Goal: Task Accomplishment & Management: Use online tool/utility

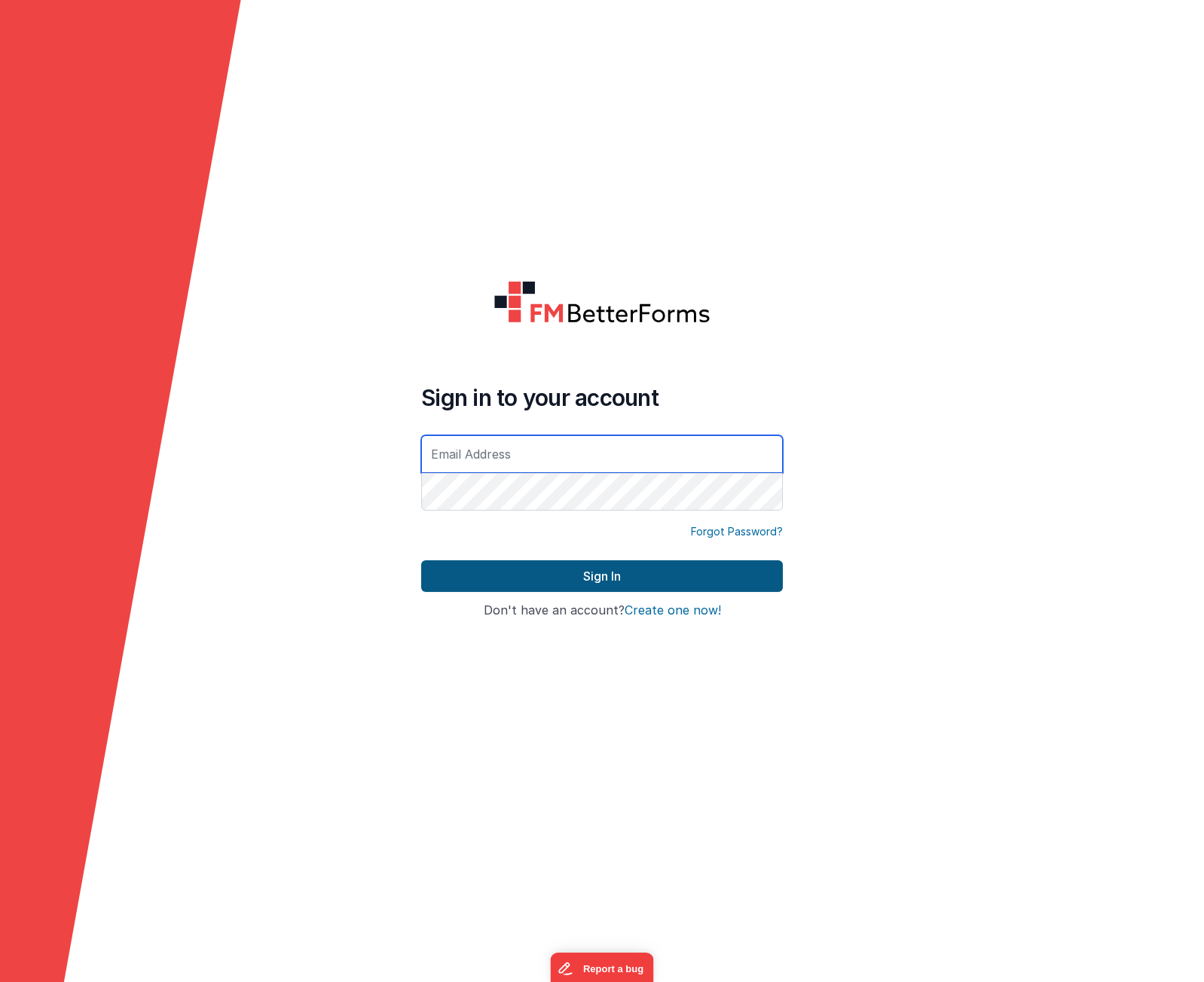
type input "[PERSON_NAME][EMAIL_ADDRESS][DOMAIN_NAME]"
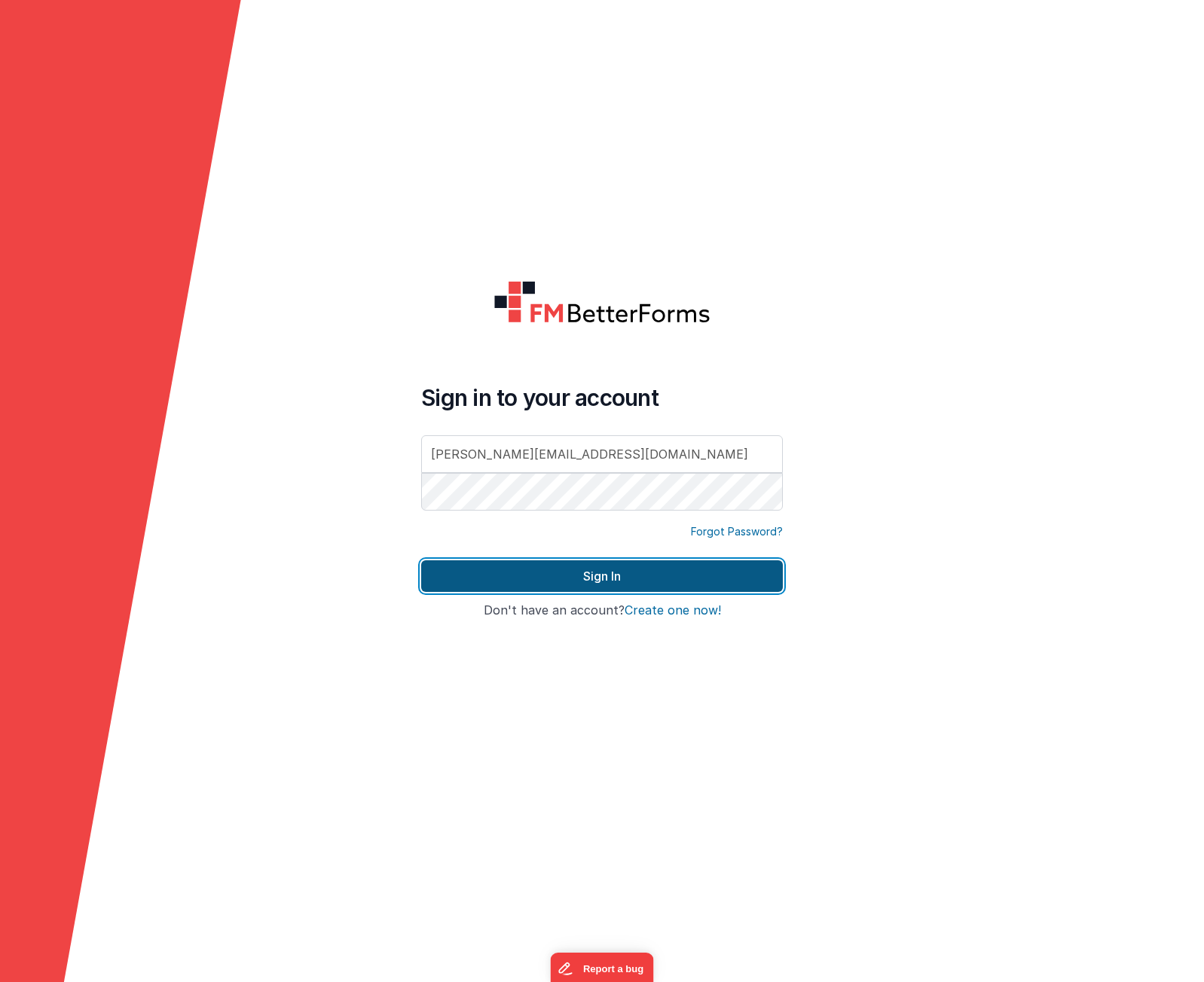
click at [629, 576] on button "Sign In" at bounding box center [601, 576] width 362 height 31
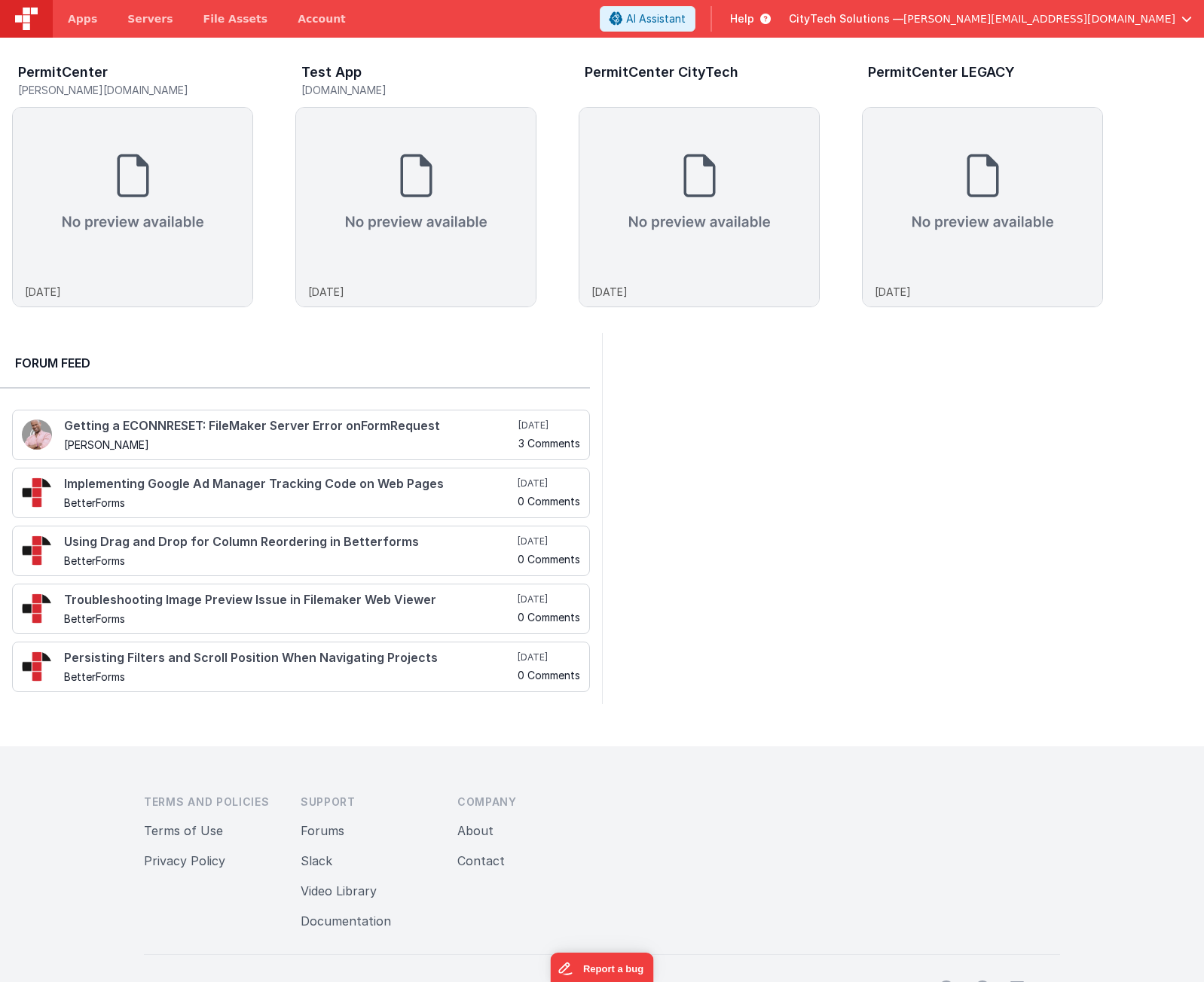
drag, startPoint x: 743, startPoint y: 477, endPoint x: 685, endPoint y: 433, distance: 72.8
click at [743, 477] on div at bounding box center [903, 518] width 602 height 371
click at [189, 193] on img at bounding box center [133, 191] width 239 height 168
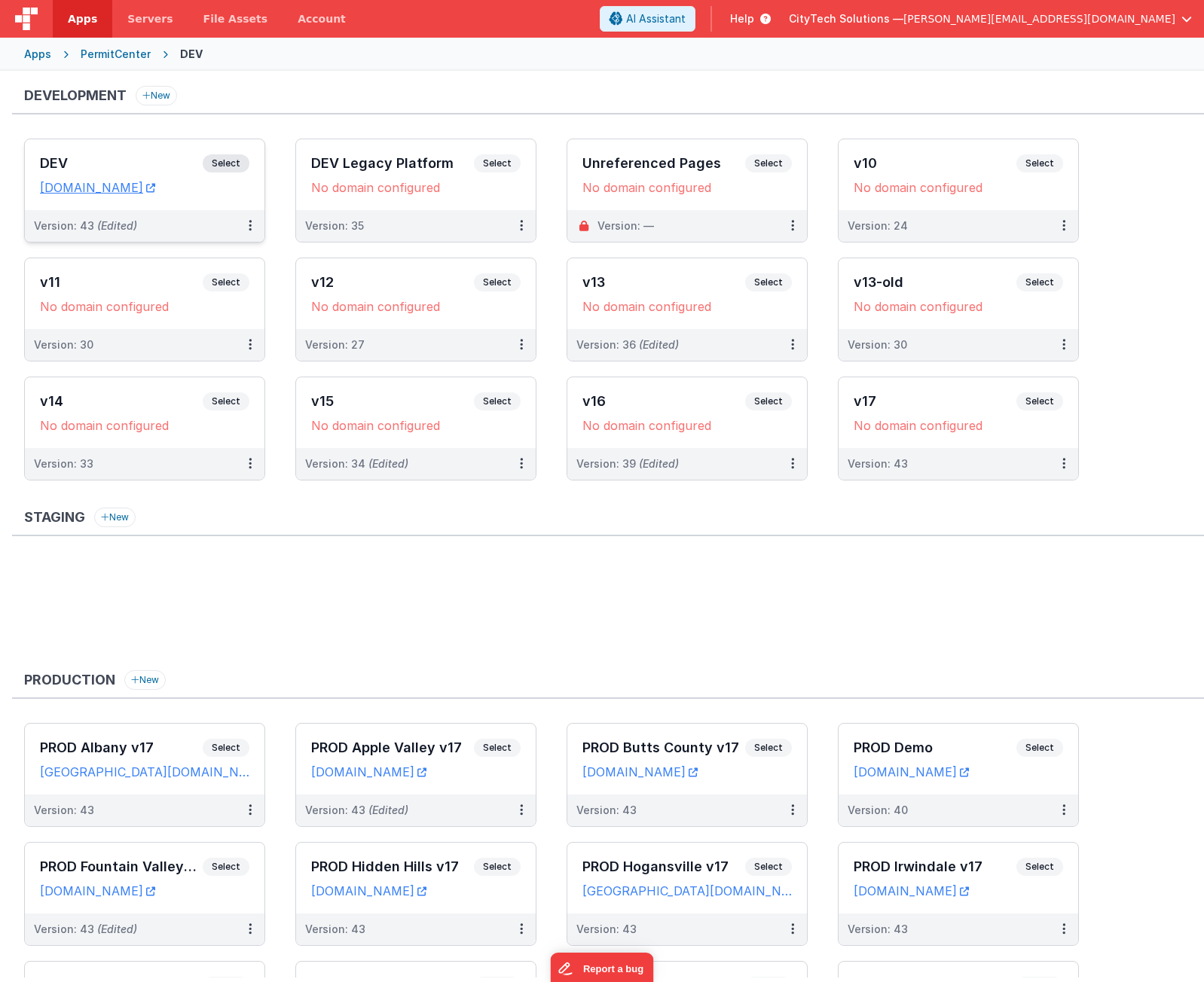
click at [233, 158] on span "Select" at bounding box center [226, 164] width 47 height 18
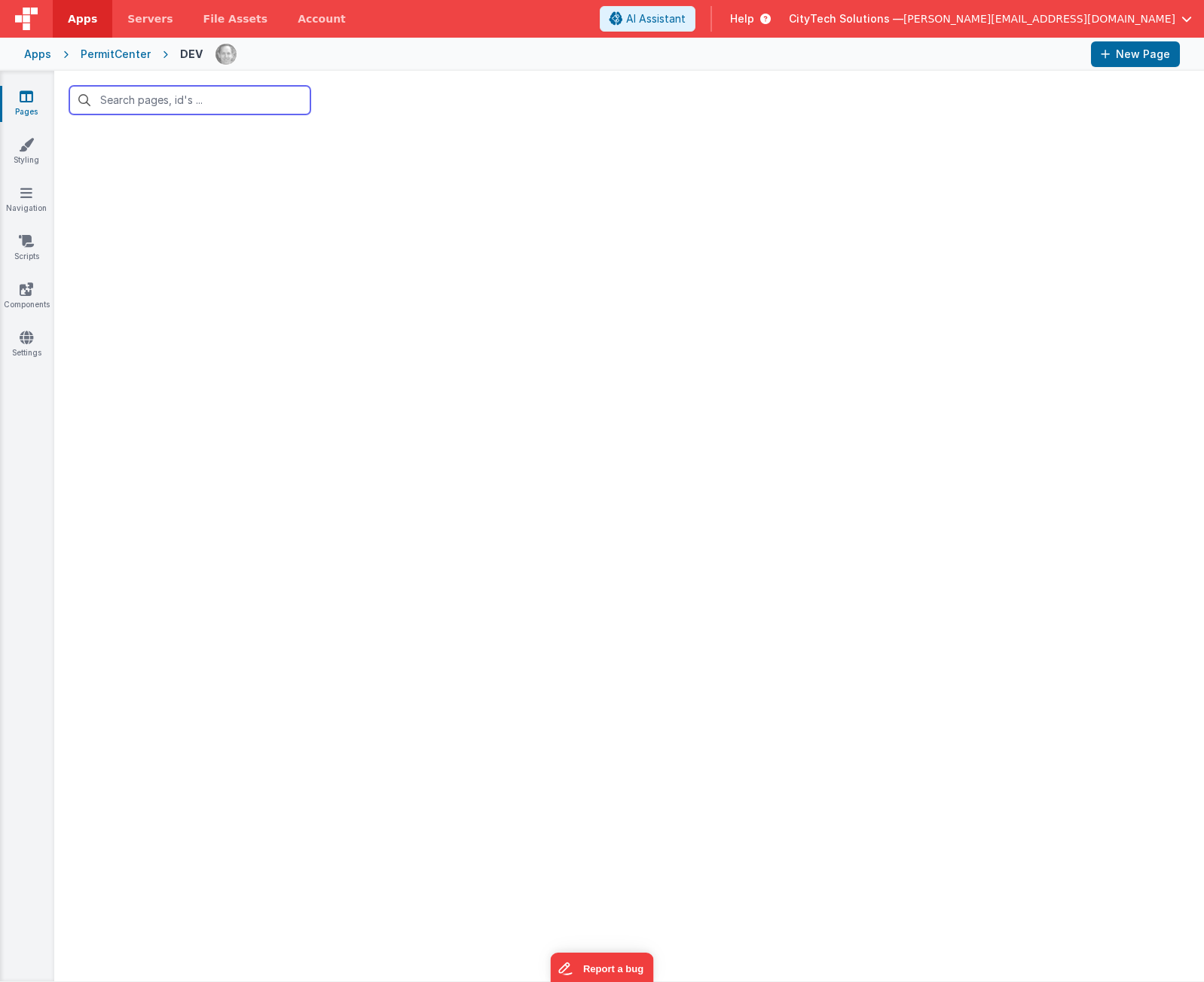
click at [172, 104] on input "text" at bounding box center [190, 99] width 241 height 29
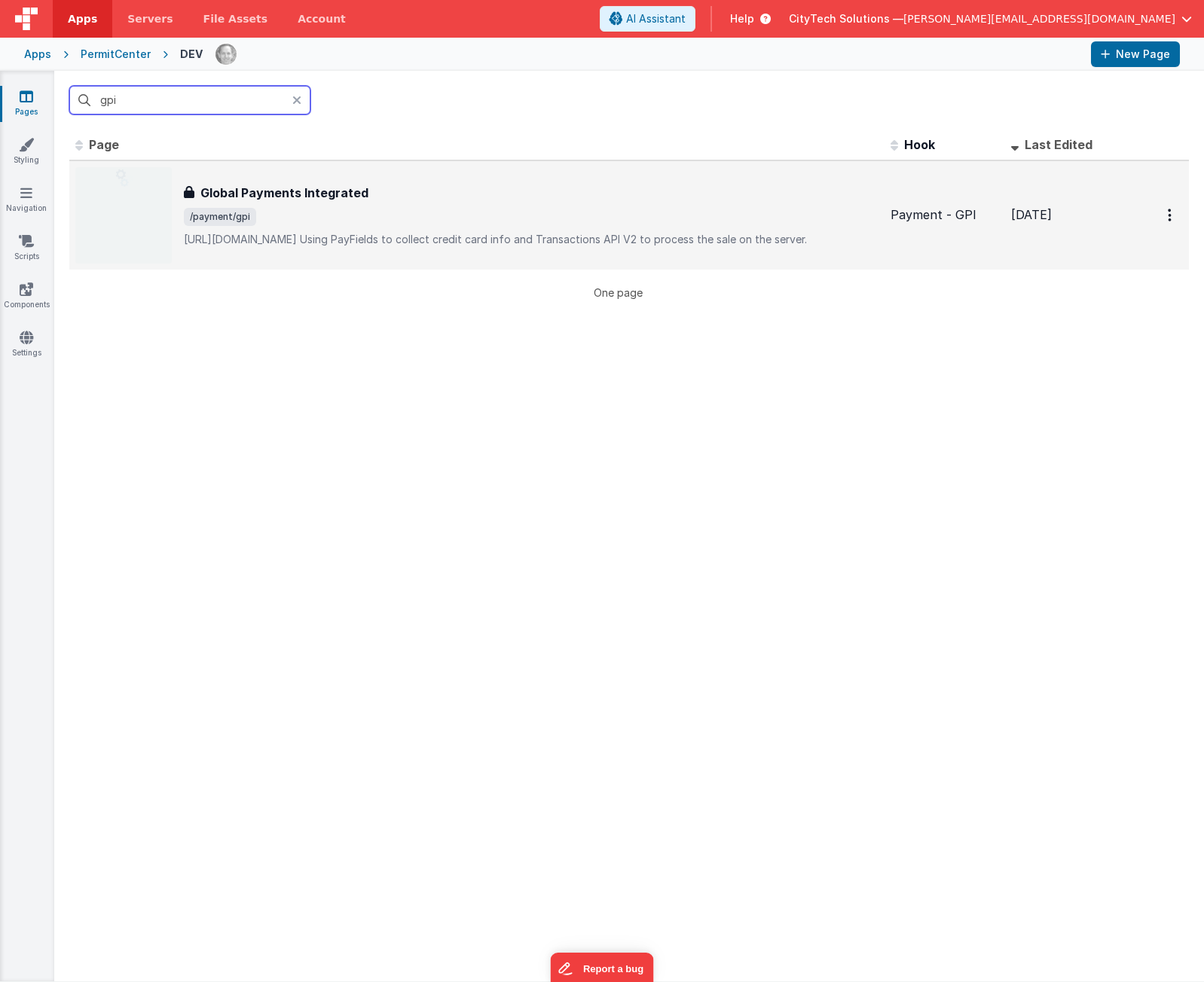
type input "gpi"
click at [318, 188] on h3 "Global Payments Integrated" at bounding box center [284, 193] width 168 height 18
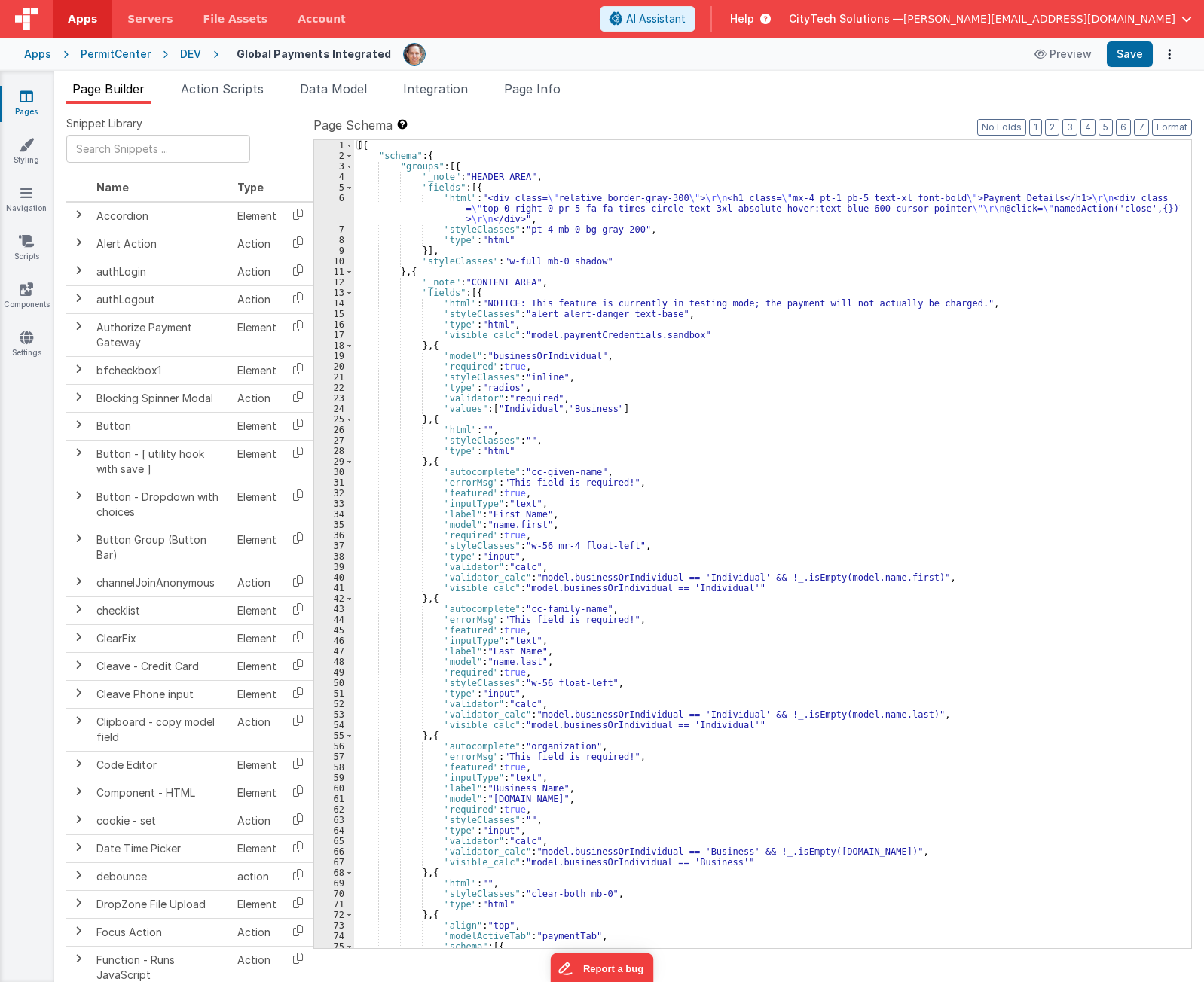
click at [658, 76] on div "Page Builder Action Scripts Data Model Integration Page Info Snippet Library Na…" at bounding box center [629, 526] width 1150 height 911
click at [614, 401] on div "[{ "schema" : { "groups" : [{ "_note" : "HEADER AREA" , "fields" : [{ "html" : …" at bounding box center [767, 554] width 826 height 829
